Goal: Obtain resource: Obtain resource

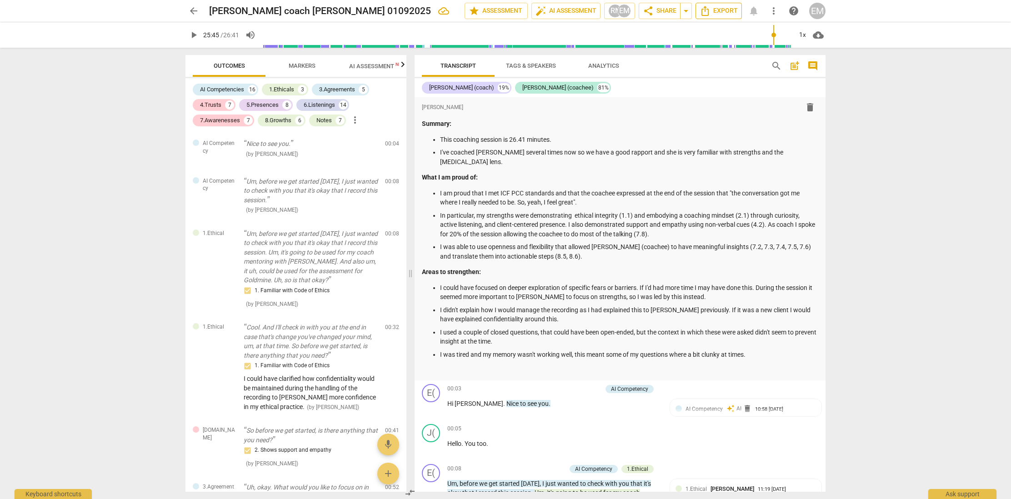
click at [722, 10] on span "Export" at bounding box center [719, 10] width 38 height 11
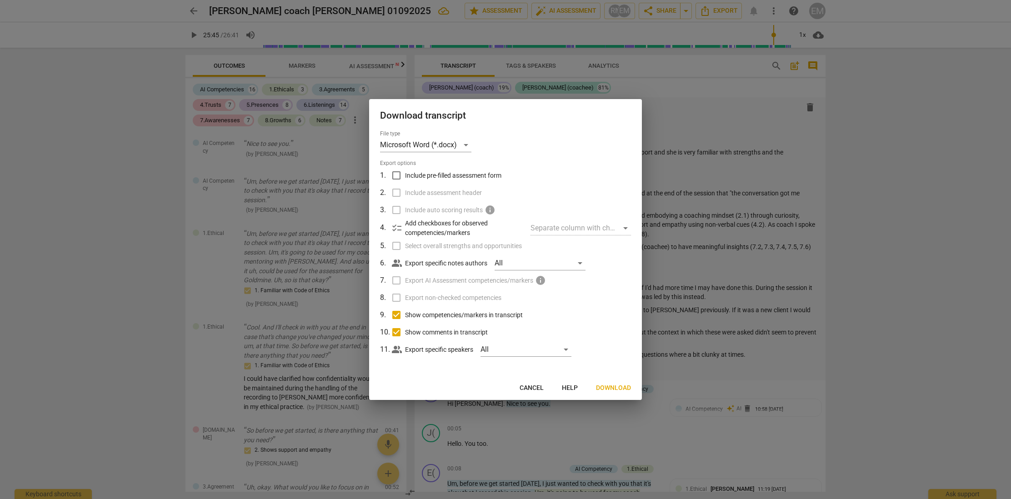
click at [625, 227] on div "Separate column with check marks" at bounding box center [581, 228] width 100 height 15
click at [544, 227] on div "Separate column with check marks" at bounding box center [581, 228] width 100 height 15
click at [578, 260] on div "All" at bounding box center [540, 263] width 91 height 15
click at [522, 261] on span "[PERSON_NAME]" at bounding box center [548, 263] width 55 height 11
checkbox input "true"
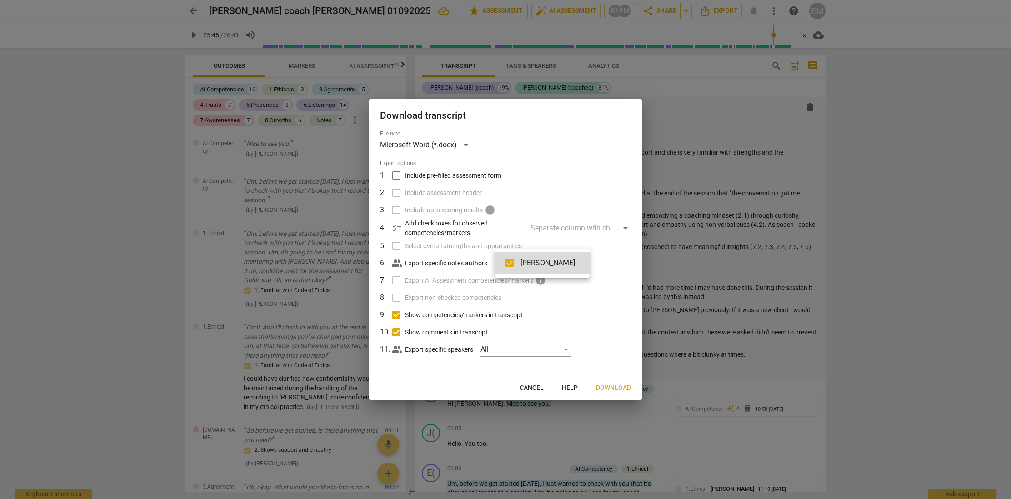
click at [610, 295] on div at bounding box center [505, 249] width 1011 height 499
click at [531, 387] on span "Cancel" at bounding box center [532, 388] width 24 height 9
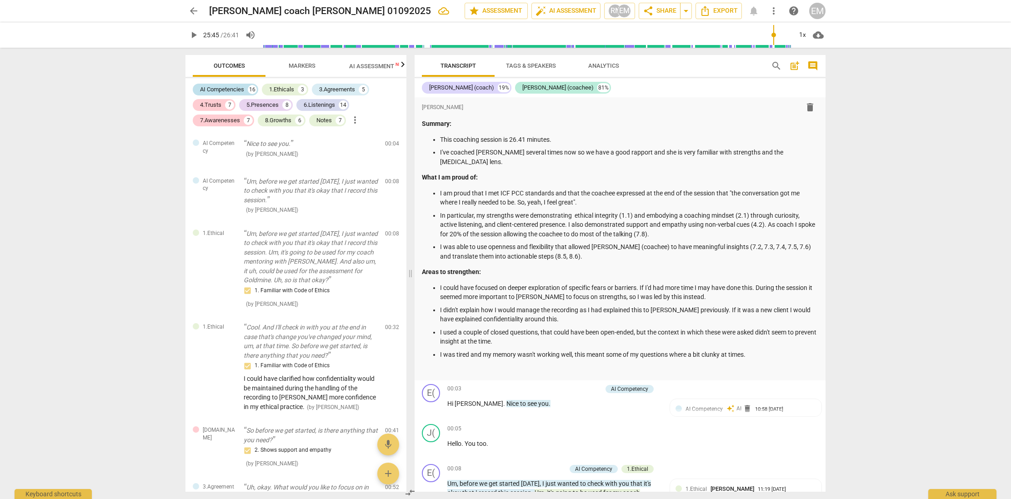
click at [216, 87] on div "AI Competencies" at bounding box center [222, 89] width 44 height 9
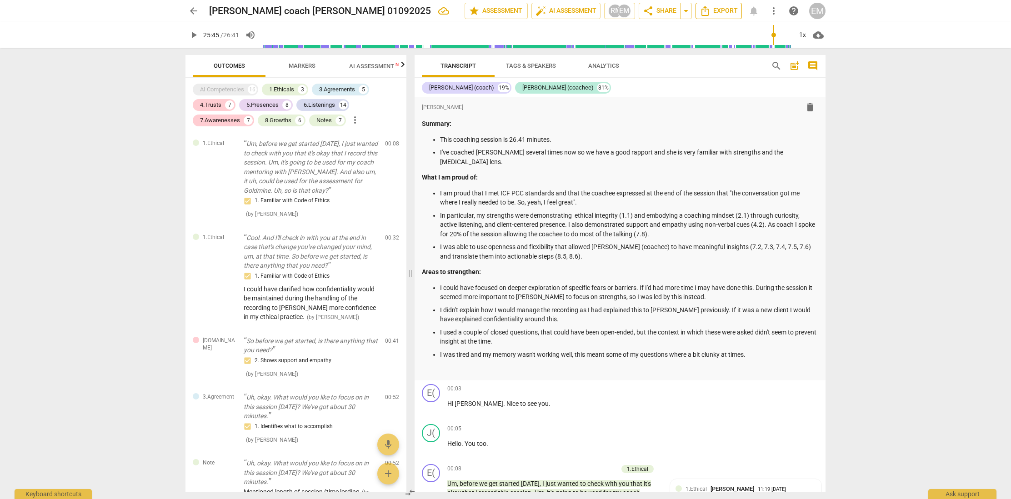
click at [731, 12] on span "Export" at bounding box center [719, 10] width 38 height 11
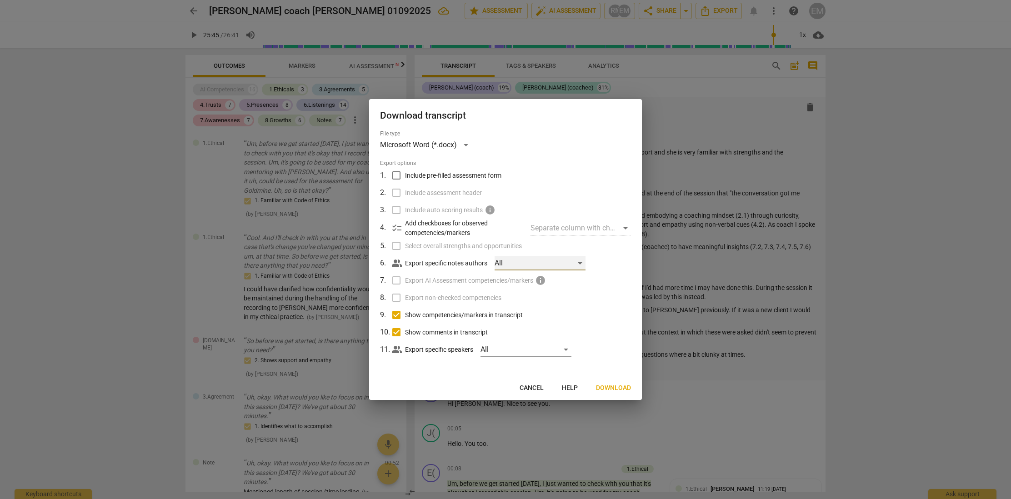
click at [581, 261] on div "All" at bounding box center [540, 263] width 91 height 15
click at [511, 261] on input "checkbox" at bounding box center [510, 263] width 22 height 22
checkbox input "true"
click at [626, 293] on div at bounding box center [505, 249] width 1011 height 499
click at [625, 226] on div "Separate column with check marks" at bounding box center [581, 228] width 100 height 15
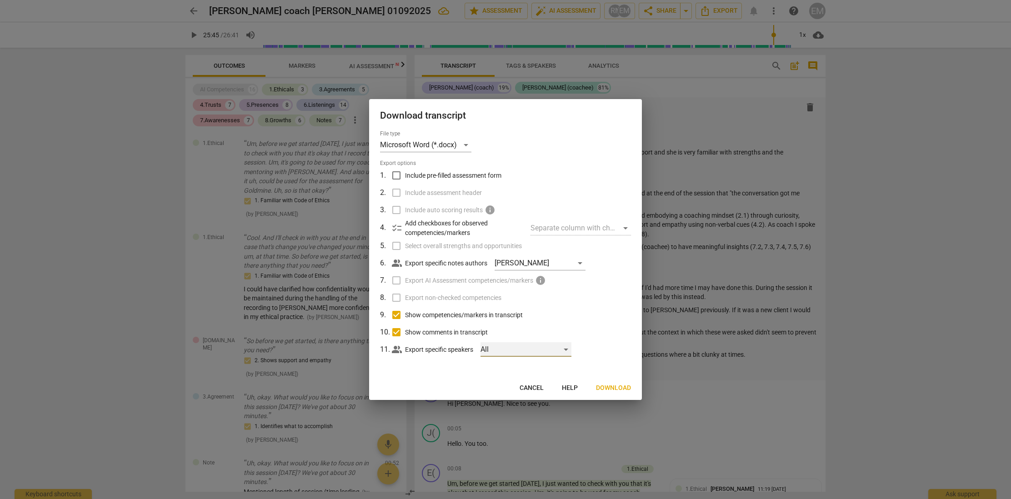
click at [570, 348] on div "All" at bounding box center [526, 349] width 91 height 15
click at [587, 344] on div at bounding box center [505, 249] width 1011 height 499
click at [620, 388] on span "Download" at bounding box center [613, 388] width 35 height 9
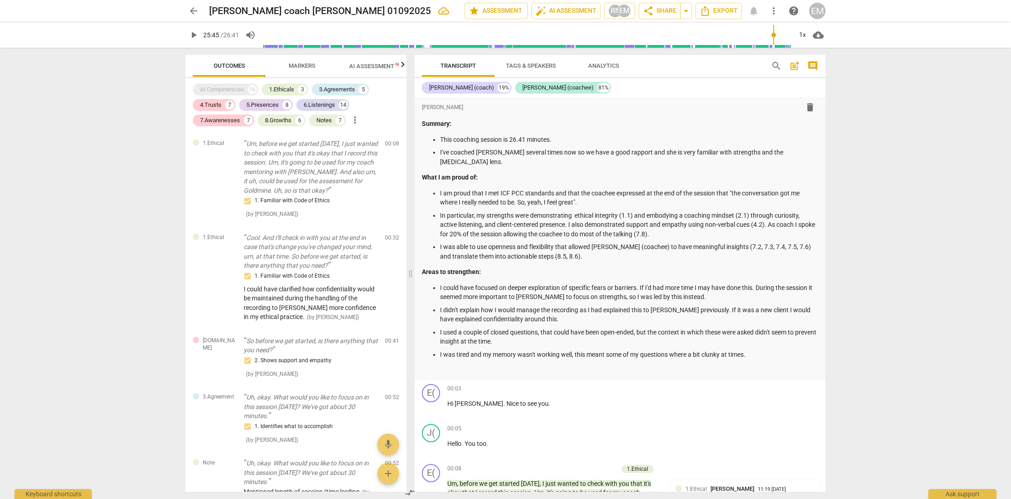
click at [861, 256] on div "arrow_back [PERSON_NAME] coach [PERSON_NAME] 01092025 edit star Assessment auto…" at bounding box center [505, 249] width 1011 height 499
click at [668, 268] on div "Summary: This coaching session is 26.41 minutes. I've coached [PERSON_NAME] sev…" at bounding box center [620, 247] width 397 height 256
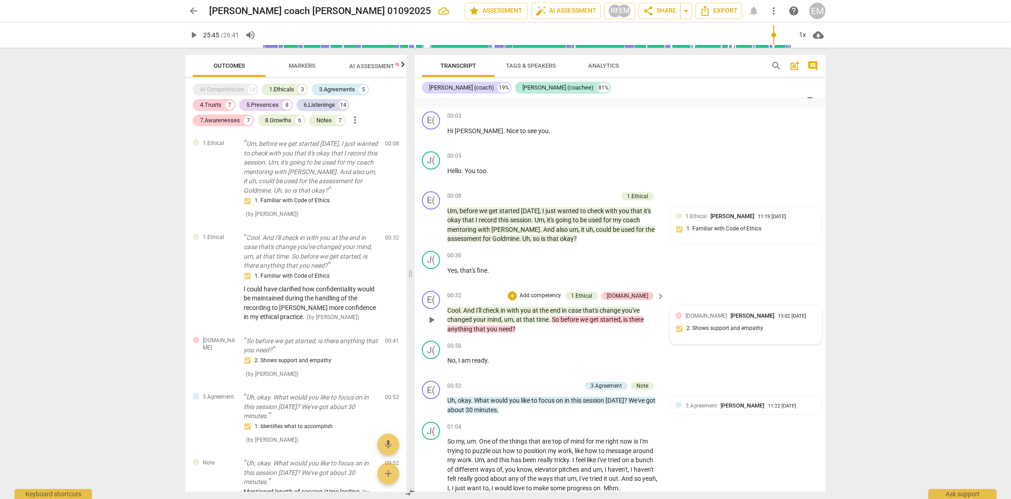
scroll to position [240, 0]
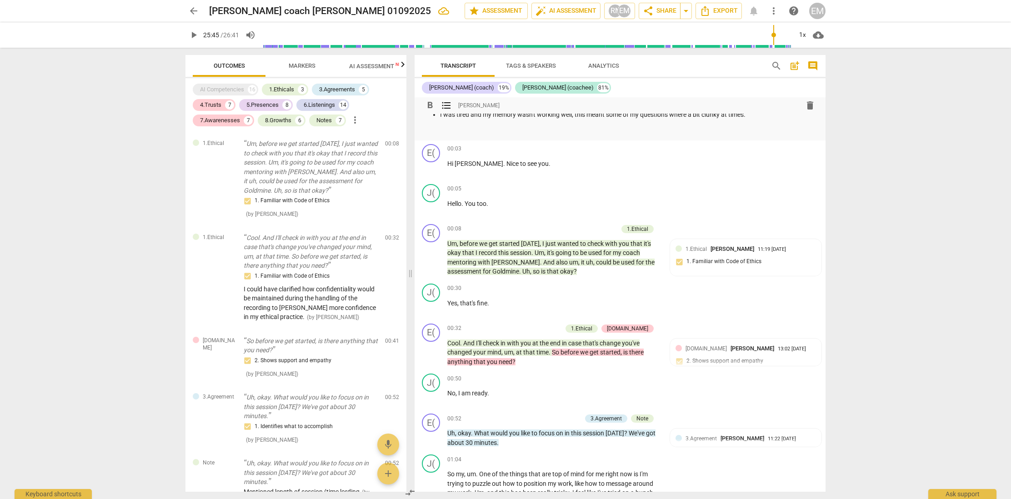
click at [885, 154] on div "arrow_back [PERSON_NAME] coach [PERSON_NAME] 01092025 edit star Assessment auto…" at bounding box center [505, 249] width 1011 height 499
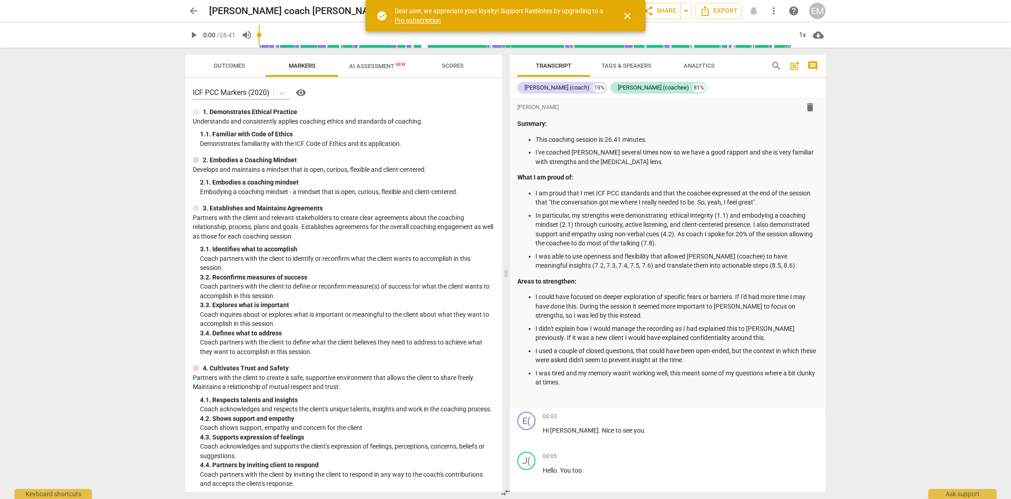
click at [457, 62] on span "Scores" at bounding box center [453, 65] width 22 height 7
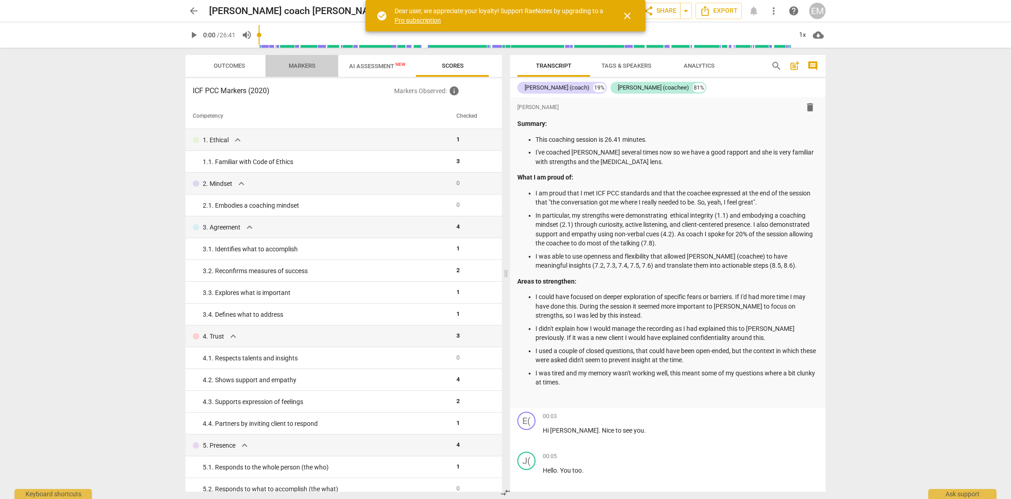
click at [301, 66] on span "Markers" at bounding box center [302, 65] width 27 height 7
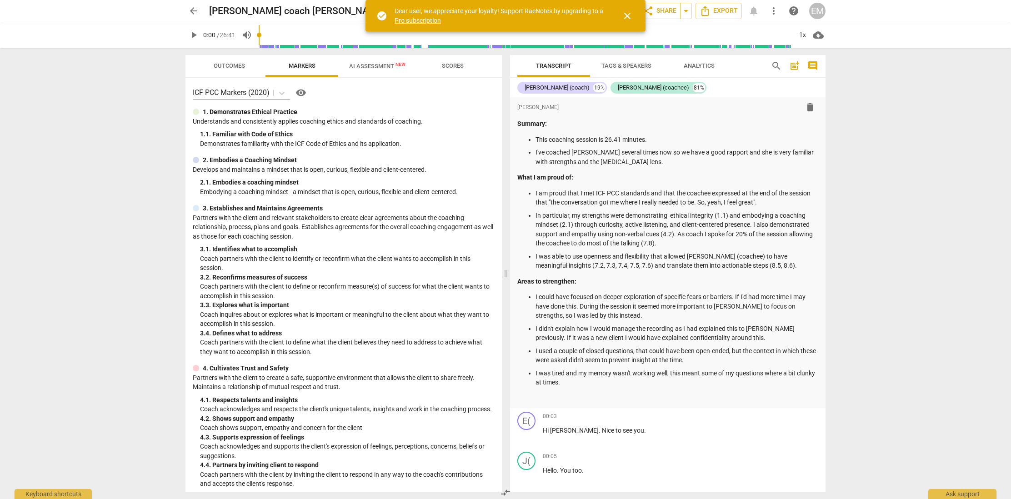
click at [214, 65] on span "Outcomes" at bounding box center [229, 65] width 31 height 7
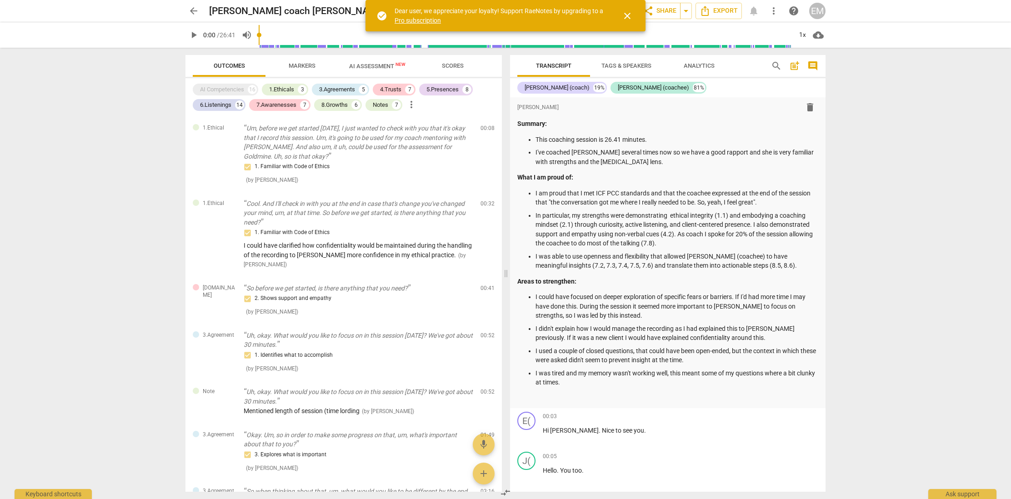
click at [414, 103] on span "more_vert" at bounding box center [411, 104] width 11 height 11
click at [916, 147] on div at bounding box center [505, 249] width 1011 height 499
click at [720, 10] on span "Export" at bounding box center [719, 10] width 38 height 11
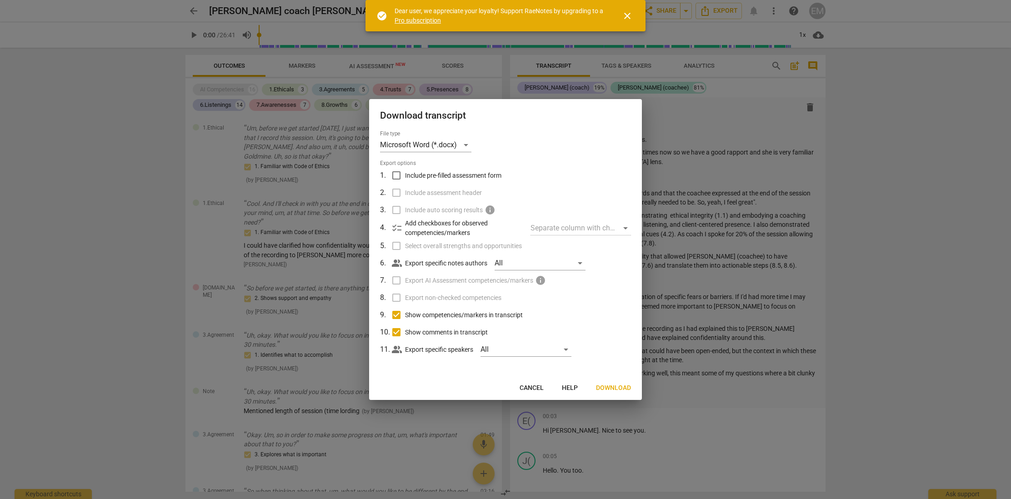
click at [537, 391] on span "Cancel" at bounding box center [532, 388] width 24 height 9
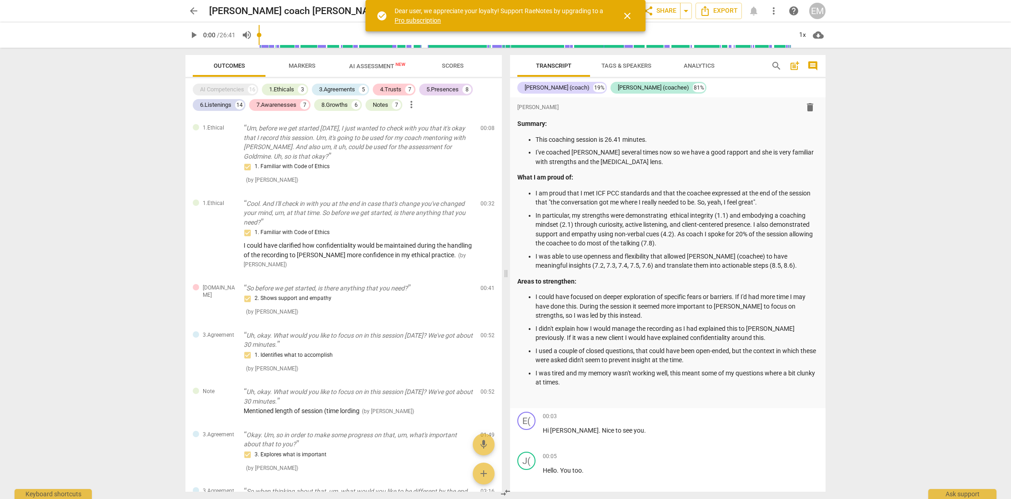
click at [897, 155] on div "arrow_back Erica coach Jenn 01092025 edit star Assessment auto_fix_high AI Asse…" at bounding box center [505, 249] width 1011 height 499
click at [626, 17] on span "close" at bounding box center [627, 15] width 11 height 11
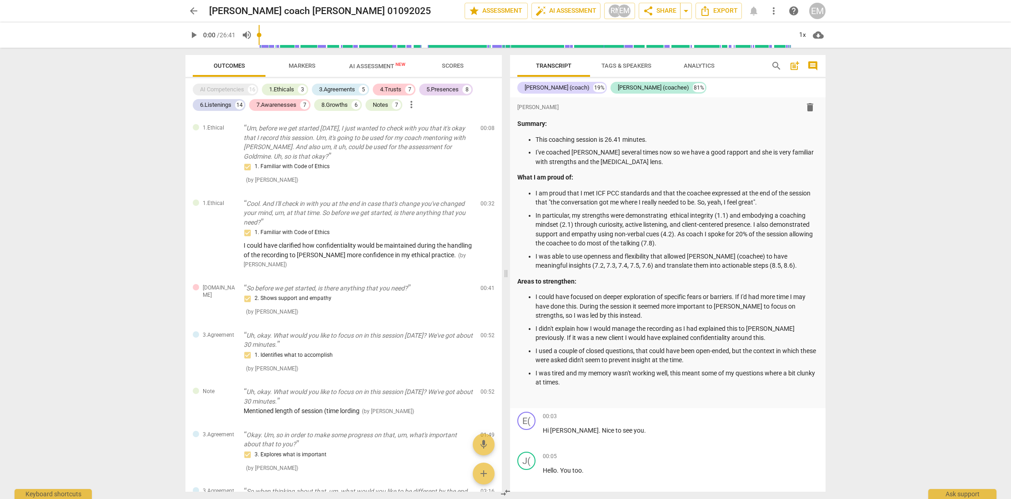
click at [775, 7] on span "more_vert" at bounding box center [773, 10] width 11 height 11
click at [910, 178] on div at bounding box center [505, 249] width 1011 height 499
click at [689, 4] on button "arrow_drop_down" at bounding box center [686, 11] width 12 height 16
click at [878, 163] on div "arrow_back Erica coach Jenn 01092025 edit star Assessment auto_fix_high AI Asse…" at bounding box center [505, 249] width 1011 height 499
click at [793, 12] on span "help" at bounding box center [793, 10] width 11 height 11
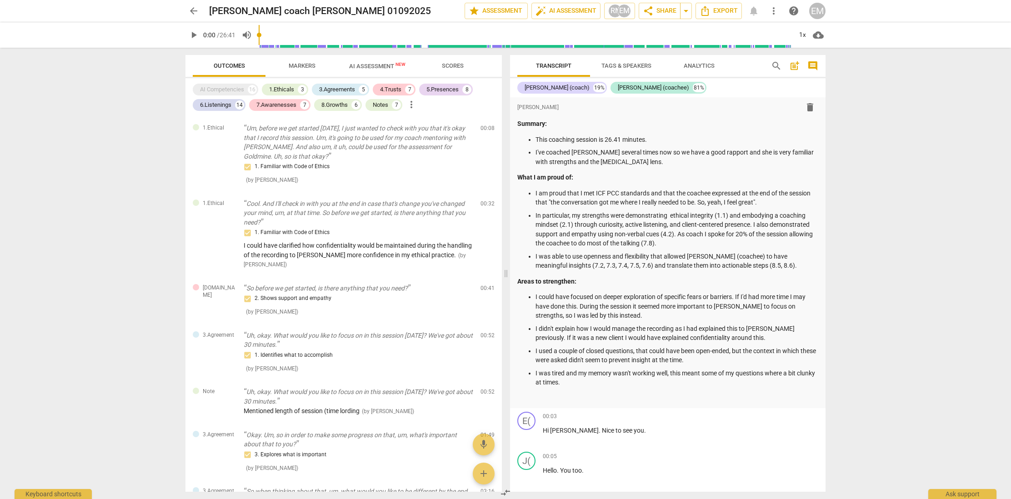
drag, startPoint x: 406, startPoint y: 104, endPoint x: 281, endPoint y: 81, distance: 126.7
click at [281, 81] on div "AI Competencies 16 1.Ethicals 3 3.Agreements 5 4.Trusts 7 5.Presences 8 6.Liste…" at bounding box center [344, 285] width 316 height 414
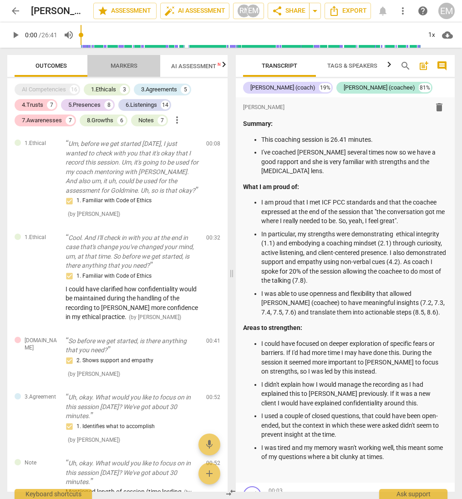
click at [123, 64] on span "Markers" at bounding box center [123, 65] width 27 height 7
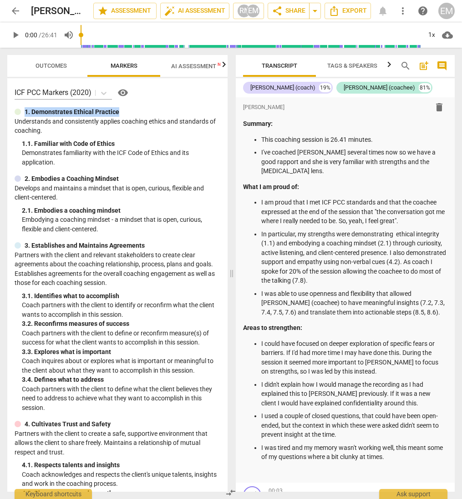
drag, startPoint x: 122, startPoint y: 113, endPoint x: 25, endPoint y: 115, distance: 97.3
click at [25, 115] on div "1. Demonstrates Ethical Practice" at bounding box center [118, 112] width 206 height 10
copy p "1. Demonstrates Ethical Practice"
drag, startPoint x: 25, startPoint y: 177, endPoint x: 119, endPoint y: 180, distance: 93.7
click at [119, 180] on div "2. Embodies a Coaching Mindset" at bounding box center [118, 179] width 206 height 10
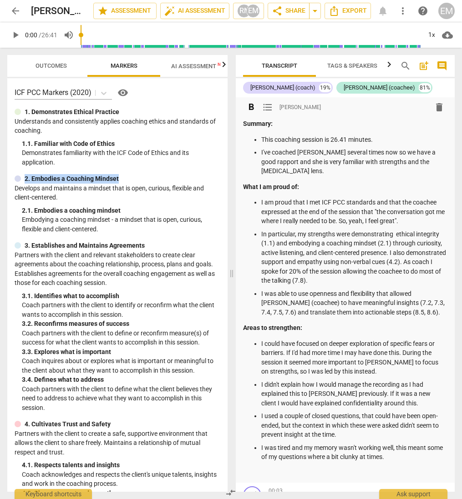
copy p "2. Embodies a Coaching Mindset"
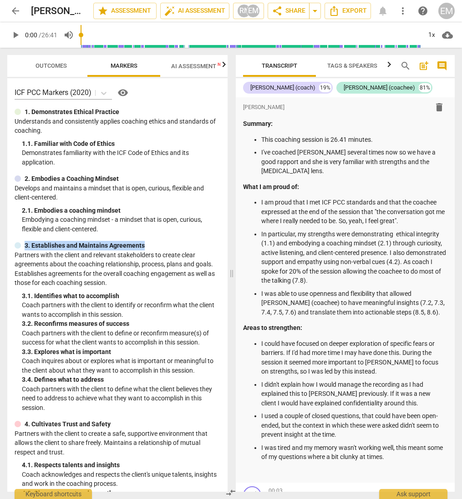
drag, startPoint x: 154, startPoint y: 245, endPoint x: 20, endPoint y: 246, distance: 133.7
click at [20, 246] on div "3. Establishes and Maintains Agreements" at bounding box center [118, 246] width 206 height 10
copy div "3. Establishes and Maintains Agreements"
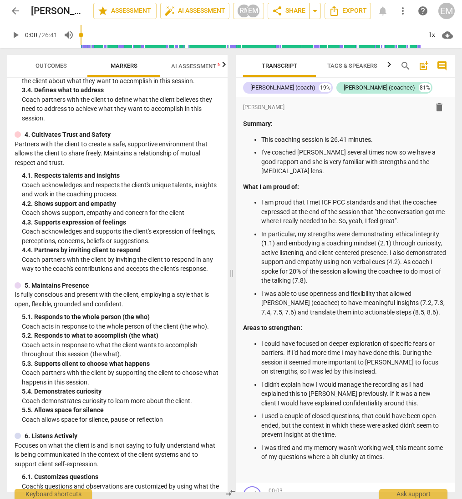
scroll to position [296, 0]
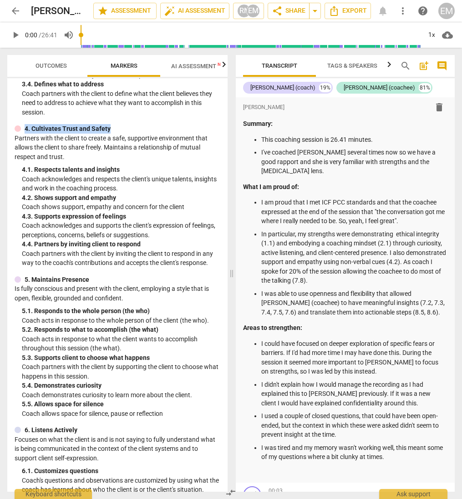
drag, startPoint x: 112, startPoint y: 129, endPoint x: 25, endPoint y: 129, distance: 87.3
click at [25, 129] on div "4. Cultivates Trust and Safety" at bounding box center [118, 129] width 206 height 10
copy p "4. Cultivates Trust and Safety"
drag, startPoint x: 93, startPoint y: 280, endPoint x: 25, endPoint y: 278, distance: 67.3
click at [25, 278] on div "5. Maintains Presence" at bounding box center [118, 280] width 206 height 10
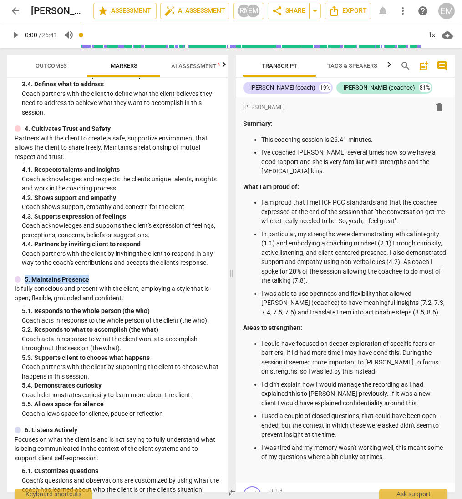
copy p "5. Maintains Presence"
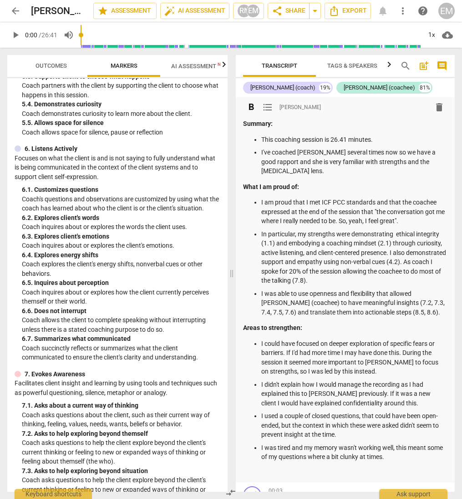
scroll to position [623, 0]
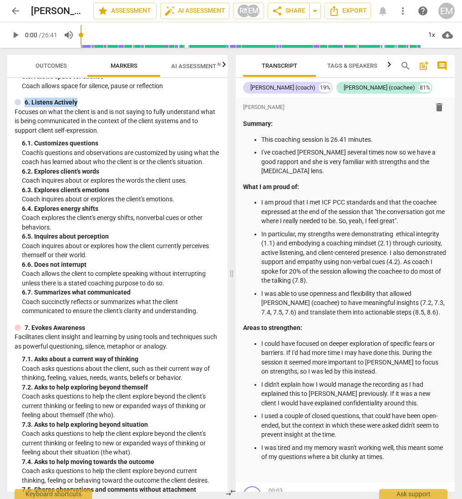
drag, startPoint x: 24, startPoint y: 102, endPoint x: 83, endPoint y: 104, distance: 58.7
click at [83, 104] on div "6. Listens Actively" at bounding box center [118, 103] width 206 height 10
copy p "6. Listens Actively"
drag, startPoint x: 87, startPoint y: 328, endPoint x: 23, endPoint y: 329, distance: 64.1
click at [23, 329] on div "7. Evokes Awareness" at bounding box center [118, 328] width 206 height 10
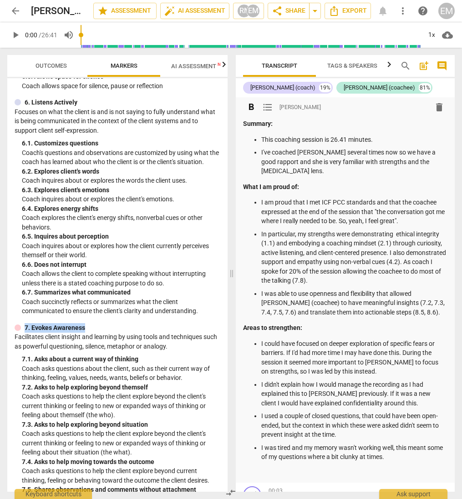
copy p "7. Evokes Awareness"
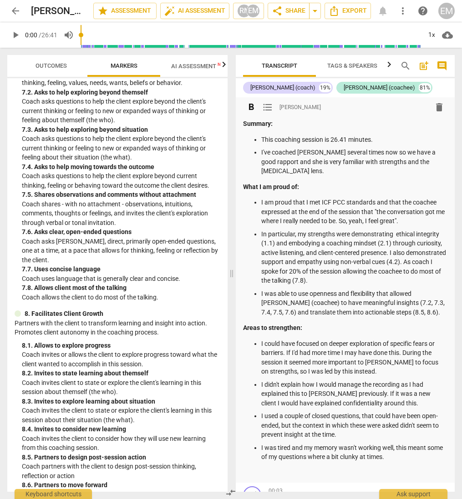
scroll to position [1012, 0]
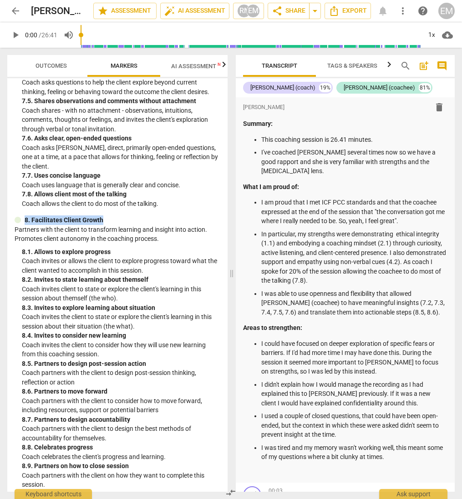
drag, startPoint x: 25, startPoint y: 220, endPoint x: 105, endPoint y: 220, distance: 80.0
click at [105, 220] on div "8. Facilitates Client Growth" at bounding box center [118, 221] width 206 height 10
copy p "8. Facilitates Client Growth"
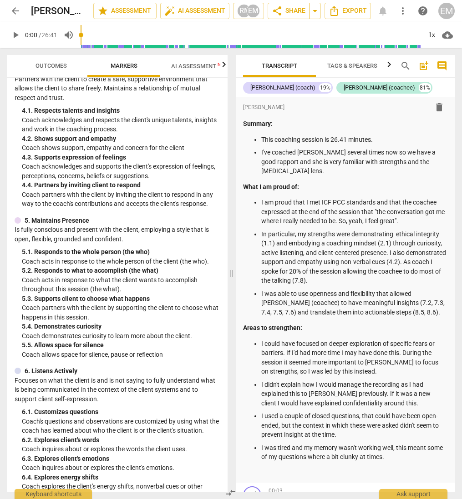
scroll to position [314, 0]
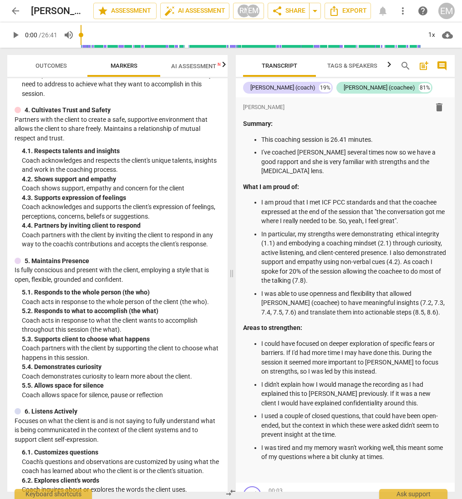
click at [49, 60] on span "Outcomes" at bounding box center [51, 66] width 53 height 12
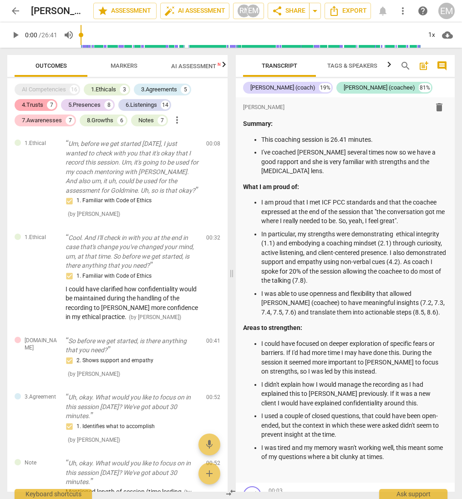
click at [37, 106] on div "4.Trusts" at bounding box center [32, 104] width 21 height 9
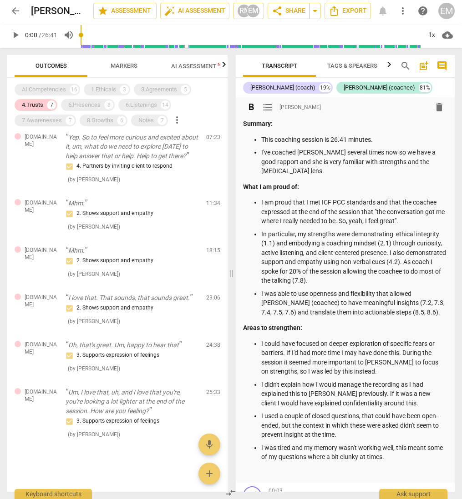
scroll to position [0, 0]
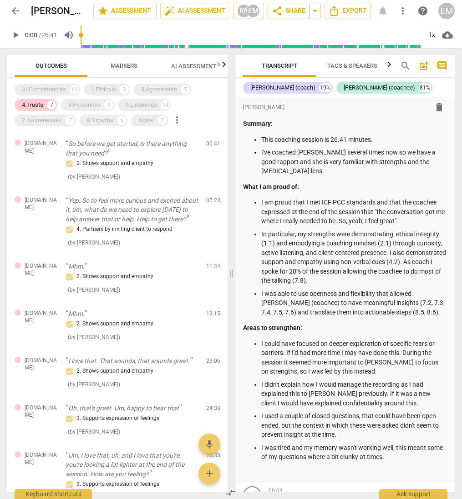
click at [49, 65] on span "Outcomes" at bounding box center [50, 65] width 31 height 7
click at [122, 65] on span "Markers" at bounding box center [123, 65] width 27 height 7
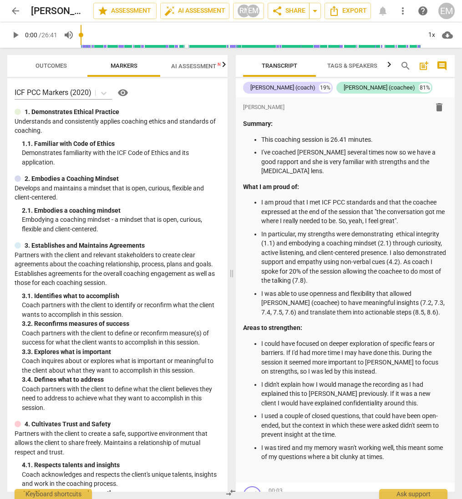
scroll to position [146, 0]
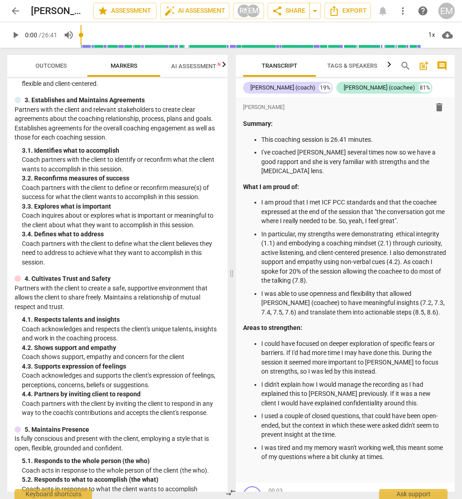
click at [41, 64] on span "Outcomes" at bounding box center [50, 65] width 31 height 7
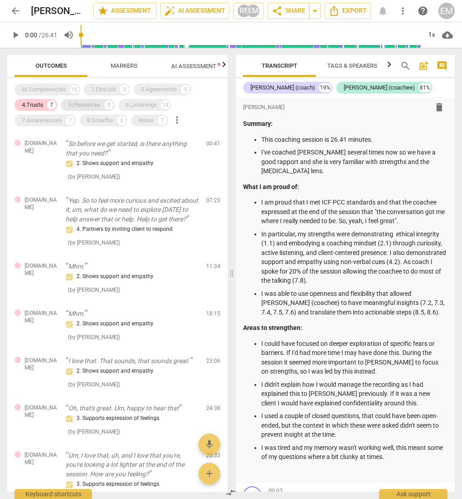
click at [88, 104] on div "5.Presences" at bounding box center [84, 104] width 32 height 9
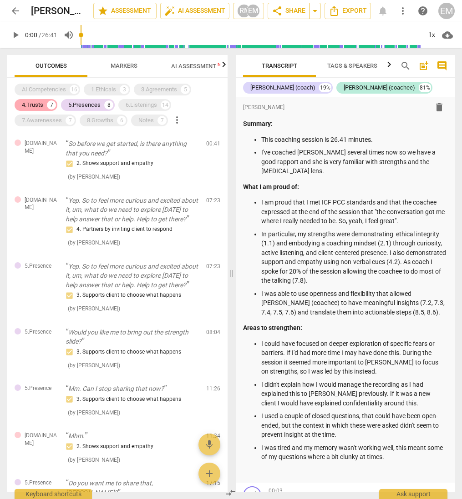
click at [30, 101] on div "4.Trusts" at bounding box center [32, 104] width 21 height 9
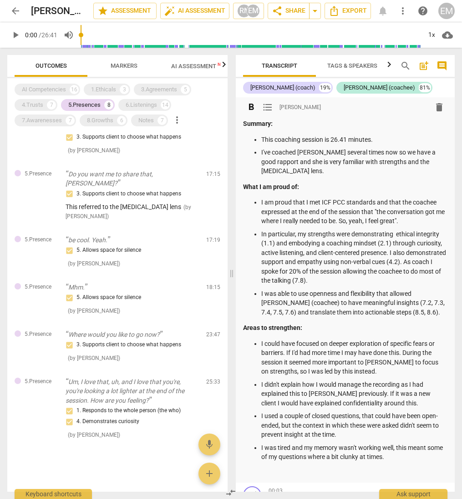
scroll to position [0, 0]
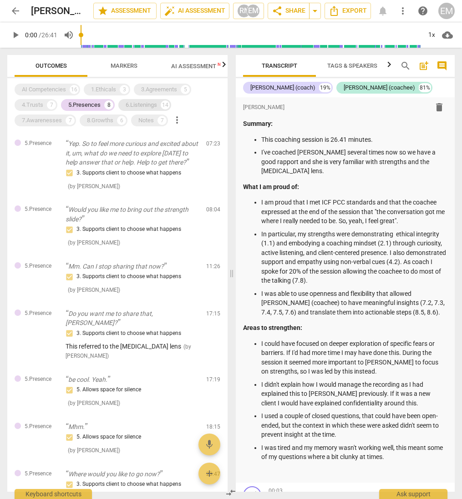
click at [144, 105] on div "6.Listenings" at bounding box center [140, 104] width 31 height 9
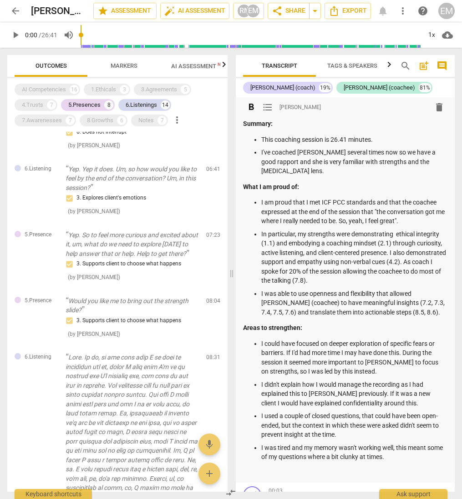
scroll to position [353, 0]
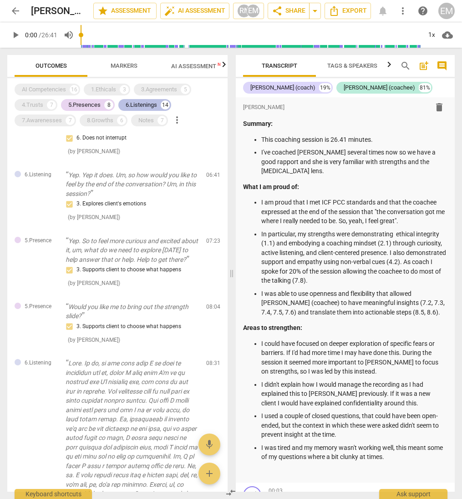
click at [150, 105] on div "6.Listenings" at bounding box center [140, 104] width 31 height 9
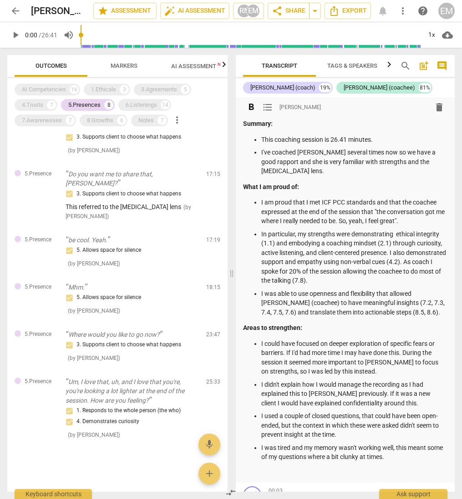
scroll to position [0, 0]
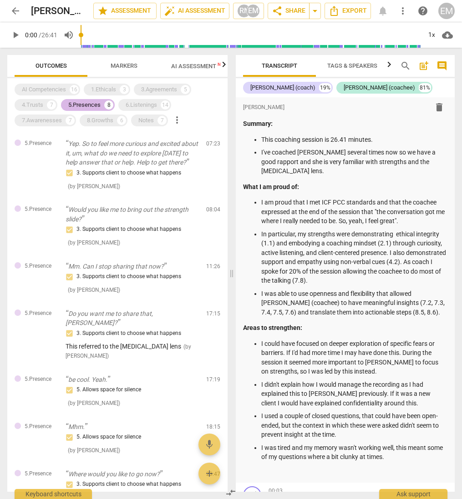
drag, startPoint x: 129, startPoint y: 103, endPoint x: 95, endPoint y: 103, distance: 34.1
click at [129, 103] on div "6.Listenings" at bounding box center [140, 104] width 31 height 9
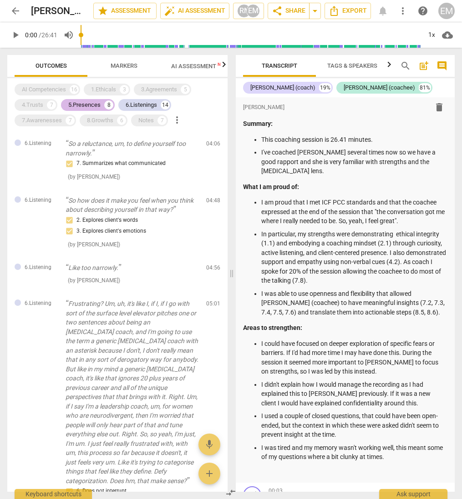
click at [95, 103] on div "5.Presences" at bounding box center [84, 104] width 32 height 9
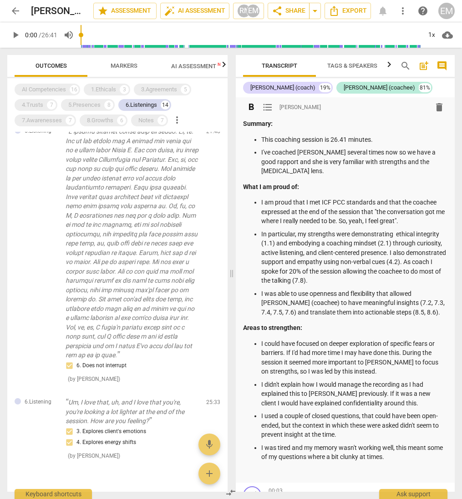
scroll to position [1970, 0]
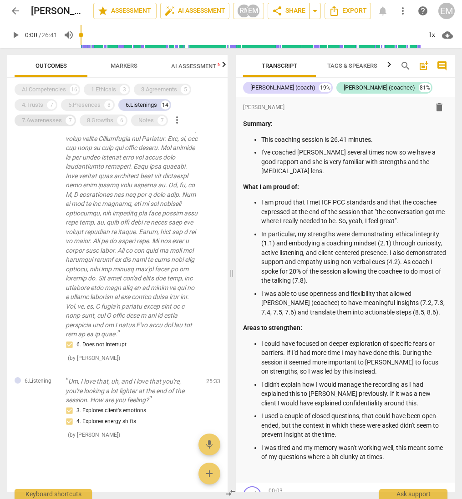
click at [45, 121] on div "7.Awarenesses" at bounding box center [42, 120] width 40 height 9
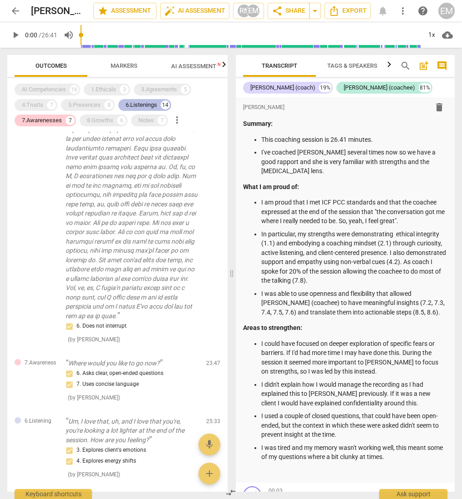
click at [132, 103] on div "6.Listenings" at bounding box center [140, 104] width 31 height 9
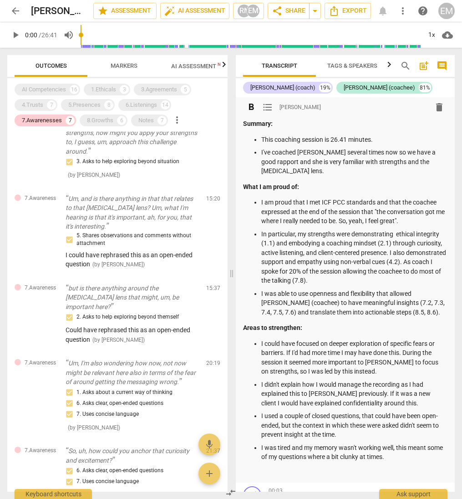
scroll to position [0, 0]
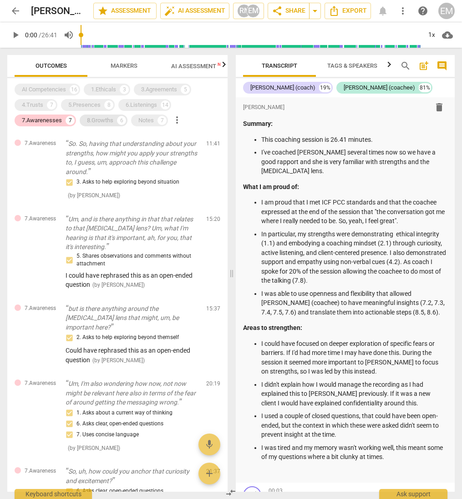
click at [98, 120] on div "8.Growths" at bounding box center [100, 120] width 26 height 9
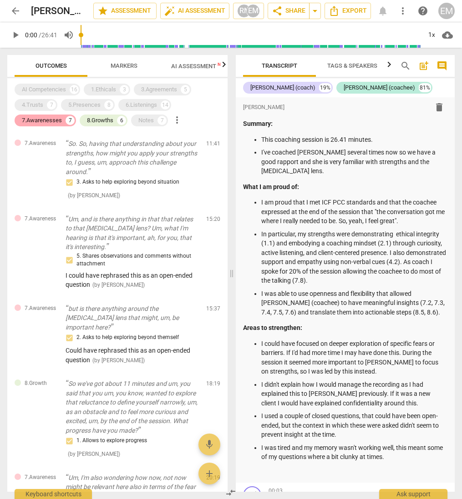
click at [39, 115] on div "7.Awarenesses 7" at bounding box center [45, 121] width 61 height 12
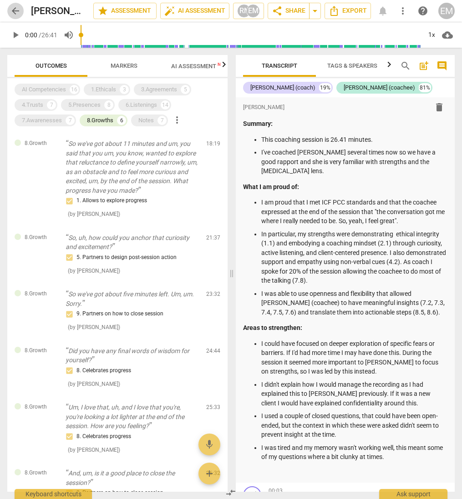
click at [15, 9] on span "arrow_back" at bounding box center [15, 10] width 11 height 11
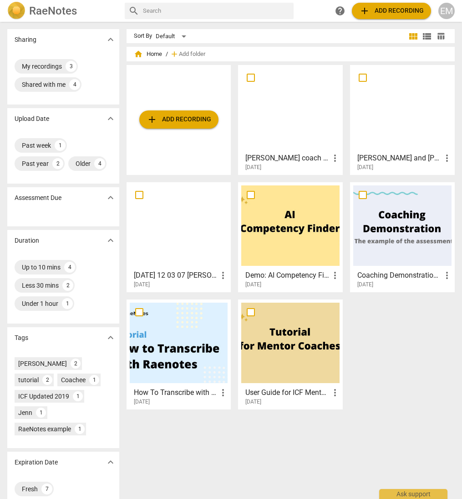
click at [369, 330] on div "add Add recording Erica coach Jenn 01092025 more_vert 2025-09-01 Erica and Jenn…" at bounding box center [293, 241] width 335 height 352
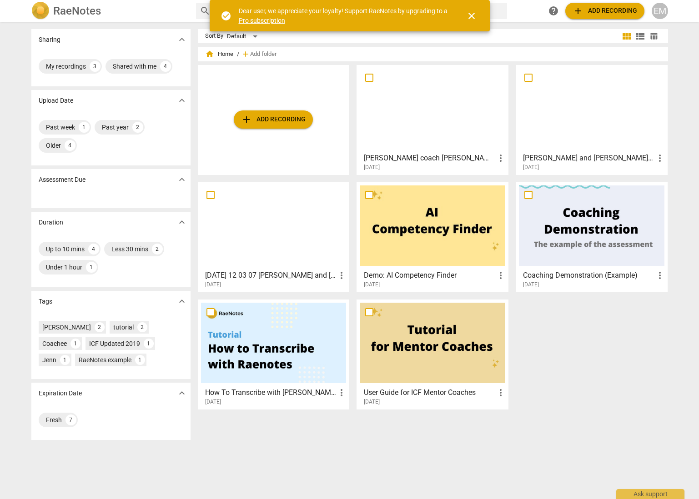
click at [433, 140] on div at bounding box center [433, 108] width 146 height 80
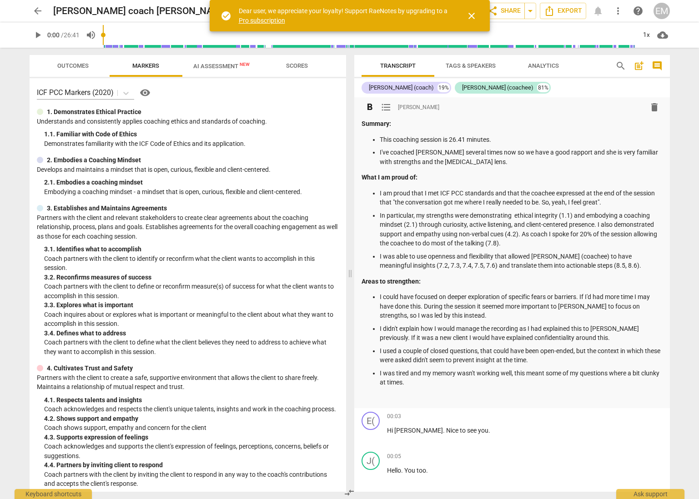
click at [433, 223] on p "In particular, my strengths were demonstrating ethical integrity (1.1) and embo…" at bounding box center [521, 229] width 283 height 37
drag, startPoint x: 582, startPoint y: 234, endPoint x: 587, endPoint y: 235, distance: 5.0
click at [587, 235] on p "In particular, my strengths were demonstrating ethical integrity (1.1) and embo…" at bounding box center [521, 229] width 283 height 37
click at [602, 258] on p "I was able to use openness and flexibility that allowed [PERSON_NAME] (coachee)…" at bounding box center [521, 261] width 283 height 19
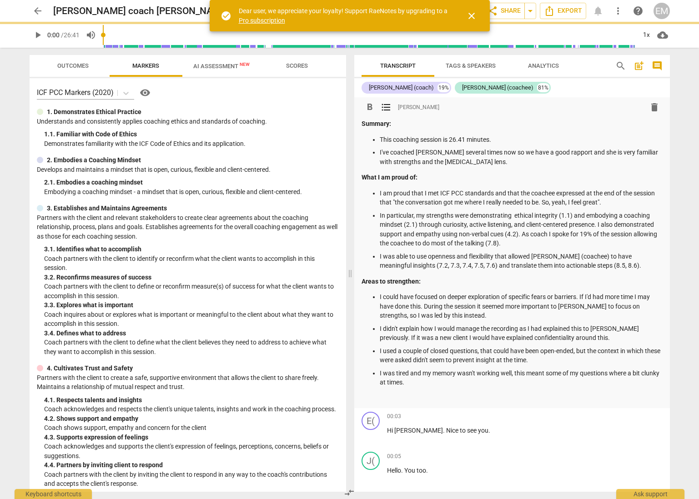
click at [510, 346] on p "I used a couple of closed questions, that could have been open-ended, but the c…" at bounding box center [521, 355] width 283 height 19
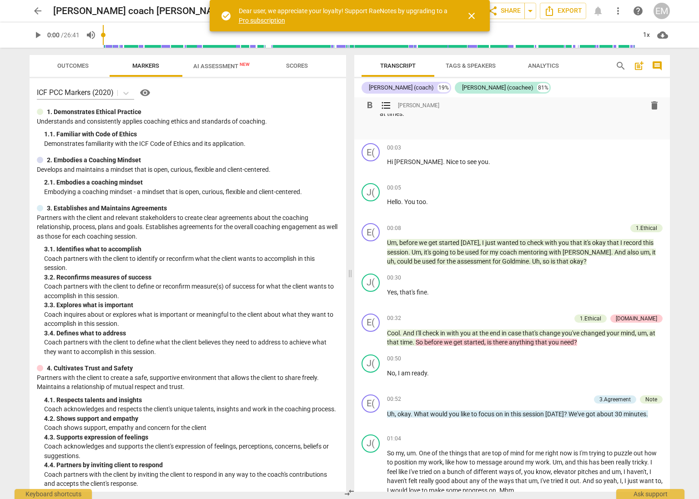
scroll to position [316, 0]
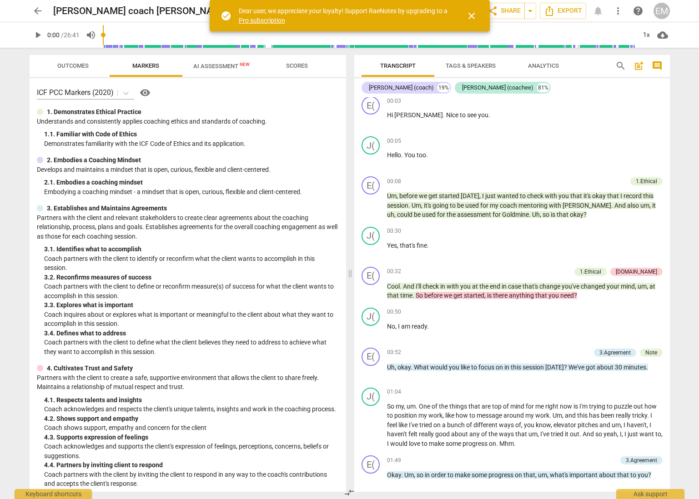
click at [302, 62] on span "Scores" at bounding box center [297, 65] width 22 height 7
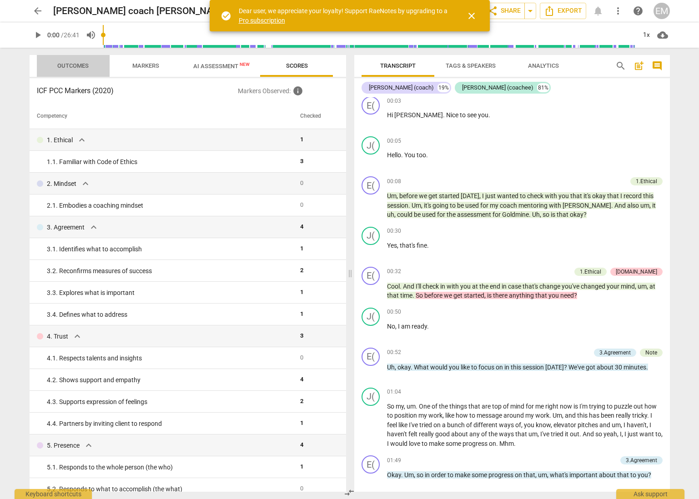
click at [81, 64] on span "Outcomes" at bounding box center [72, 65] width 31 height 7
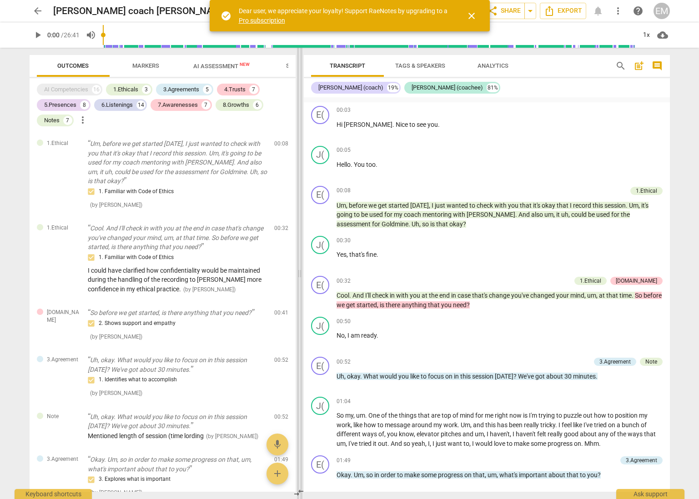
scroll to position [287, 0]
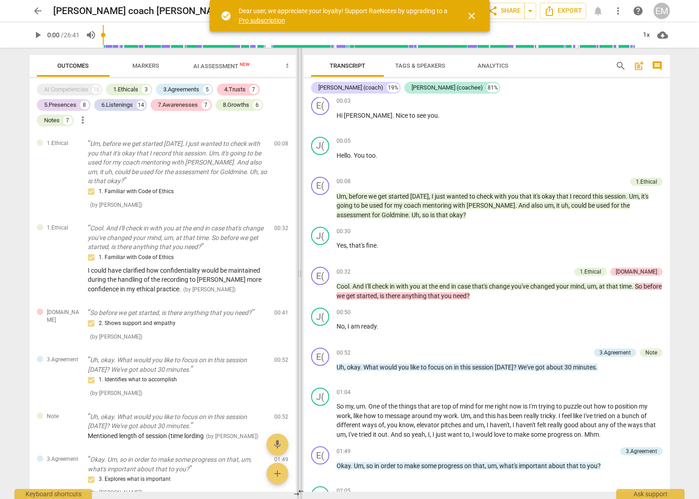
drag, startPoint x: 350, startPoint y: 76, endPoint x: 299, endPoint y: 97, distance: 54.6
click at [299, 97] on span at bounding box center [299, 274] width 5 height 452
